Goal: Task Accomplishment & Management: Manage account settings

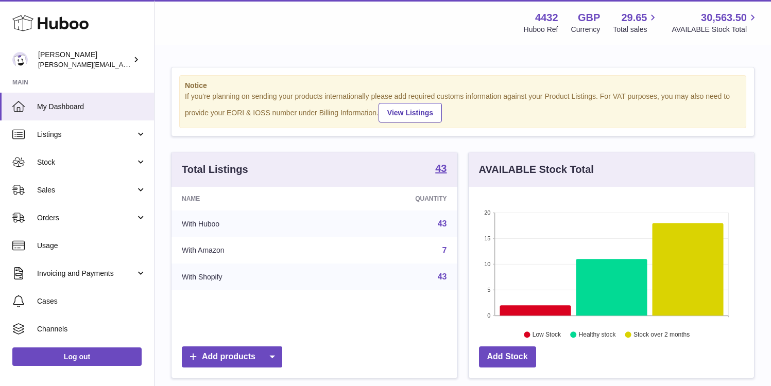
scroll to position [161, 285]
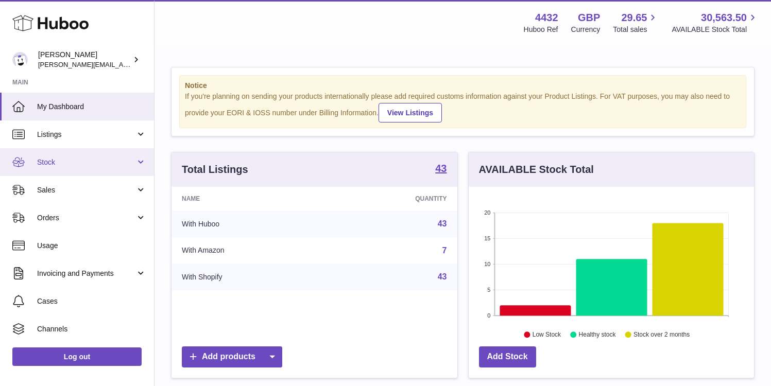
click at [110, 158] on span "Stock" at bounding box center [86, 163] width 98 height 10
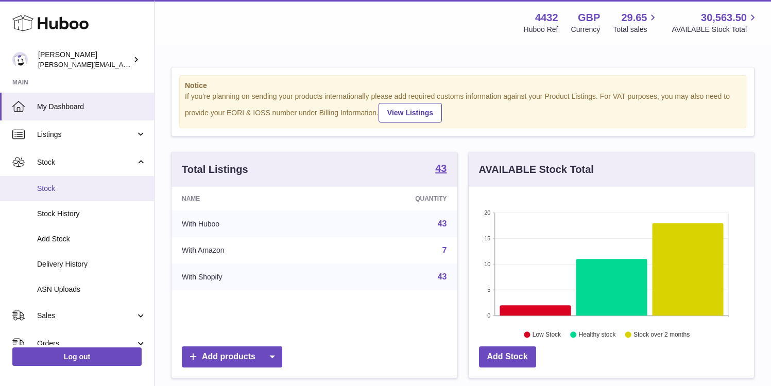
click at [102, 181] on link "Stock" at bounding box center [77, 188] width 154 height 25
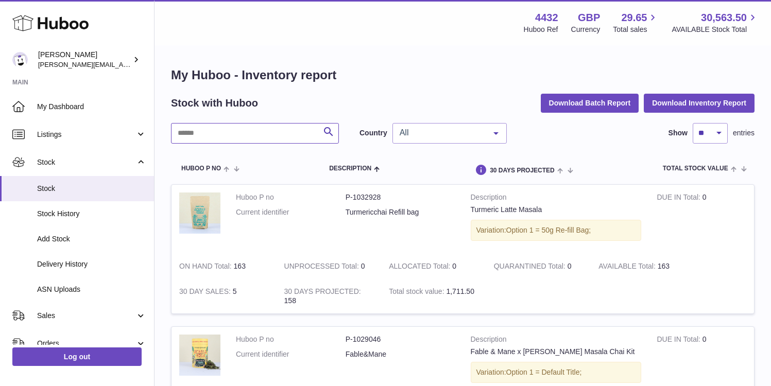
click at [242, 128] on input "text" at bounding box center [255, 133] width 168 height 21
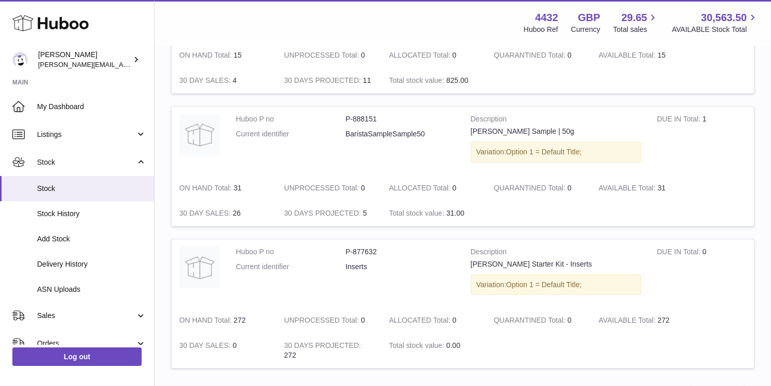
scroll to position [1251, 0]
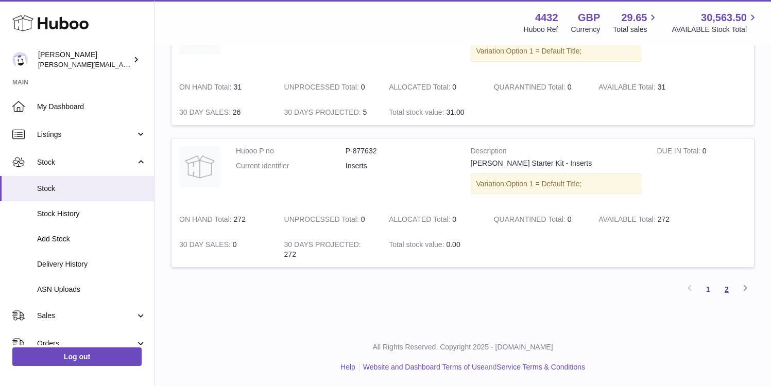
type input "**********"
click at [723, 285] on link "2" at bounding box center [726, 289] width 19 height 19
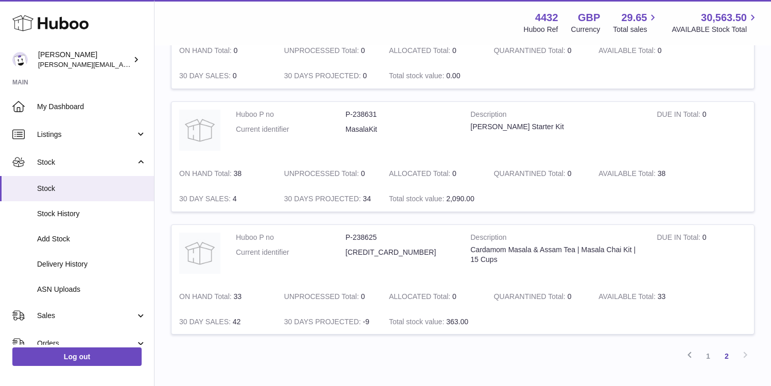
scroll to position [824, 0]
